Goal: Check status

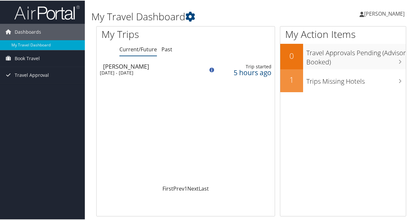
click at [158, 71] on div "Sun 7 Sep 2025 - Fri 12 Sep 2025" at bounding box center [147, 72] width 95 height 6
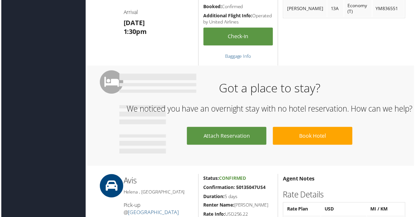
scroll to position [451, 0]
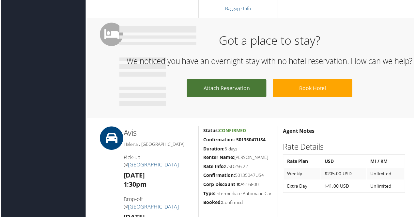
click at [231, 97] on link "Attach Reservation" at bounding box center [227, 89] width 80 height 18
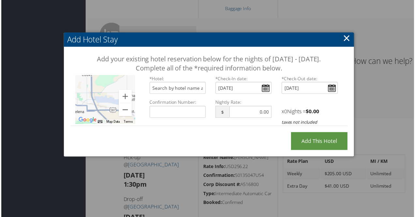
click at [344, 40] on link "×" at bounding box center [347, 38] width 8 height 13
